Goal: Information Seeking & Learning: Learn about a topic

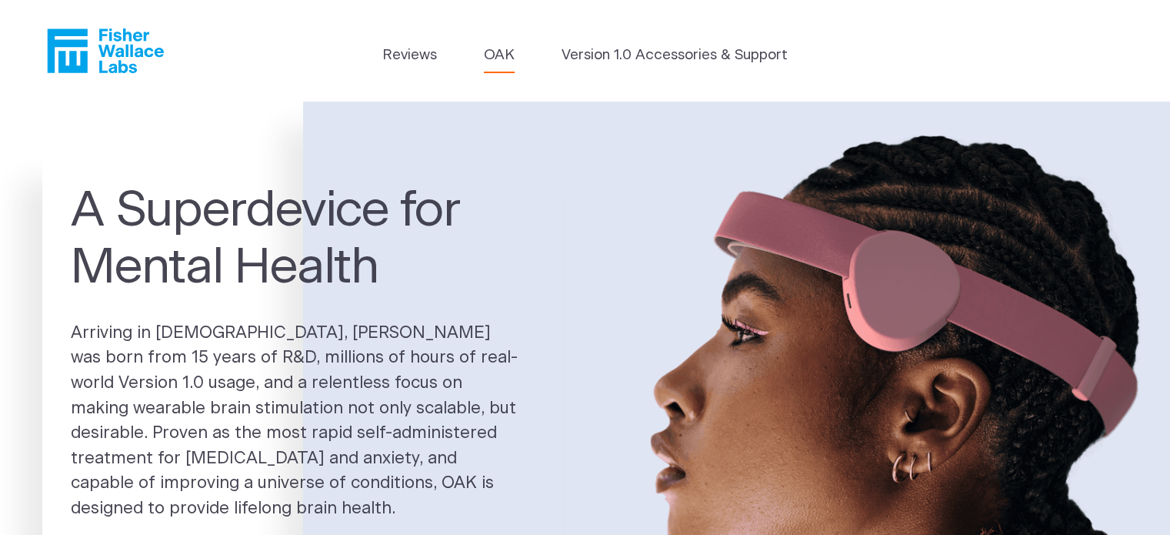
click at [497, 51] on link "OAK" at bounding box center [499, 56] width 31 height 22
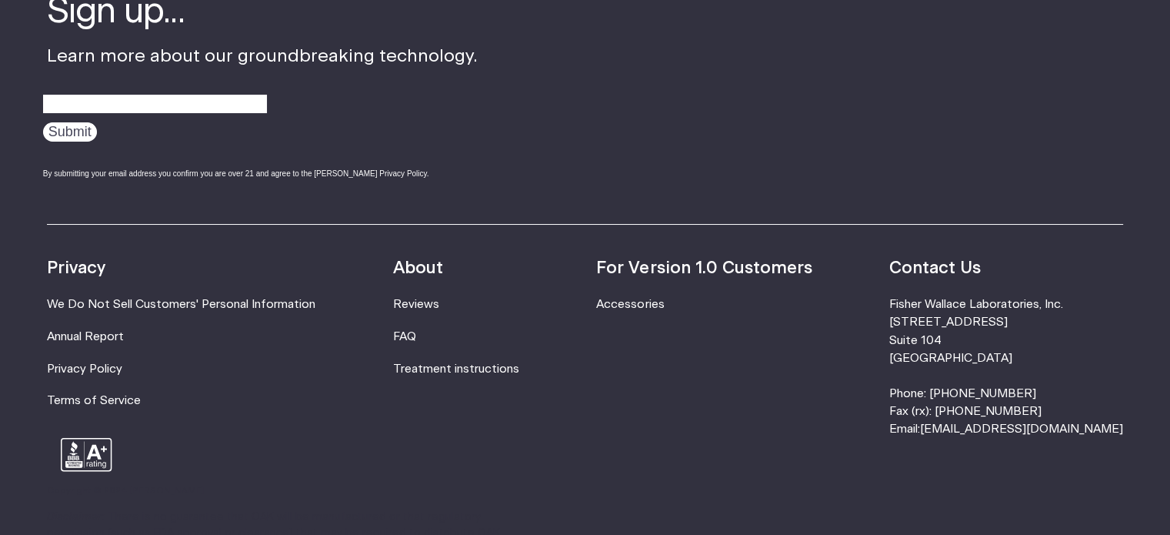
scroll to position [2846, 0]
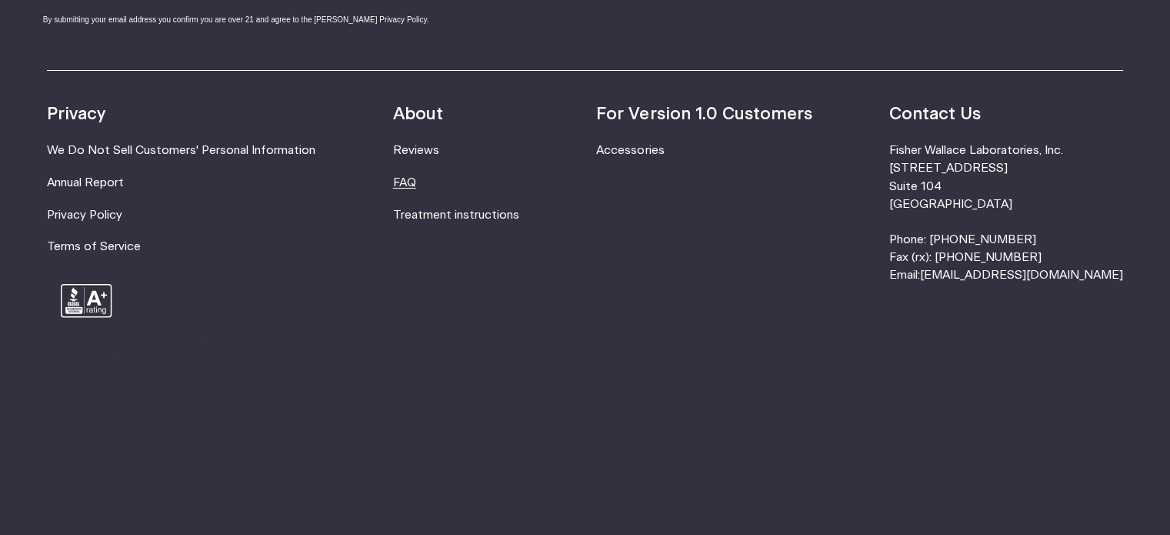
click at [416, 185] on link "FAQ" at bounding box center [404, 183] width 23 height 12
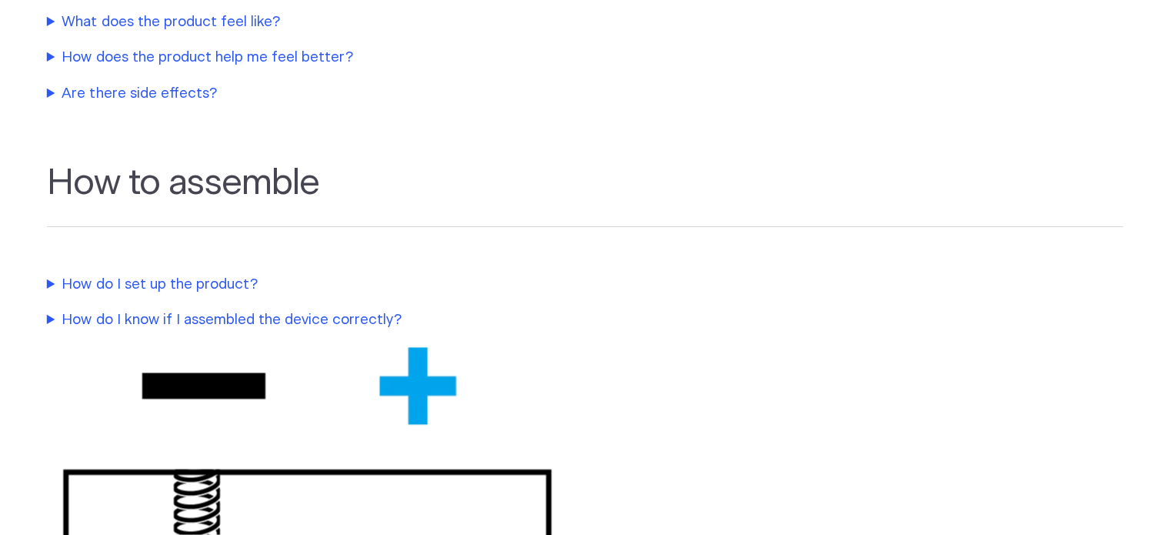
scroll to position [1000, 0]
